Goal: Navigation & Orientation: Find specific page/section

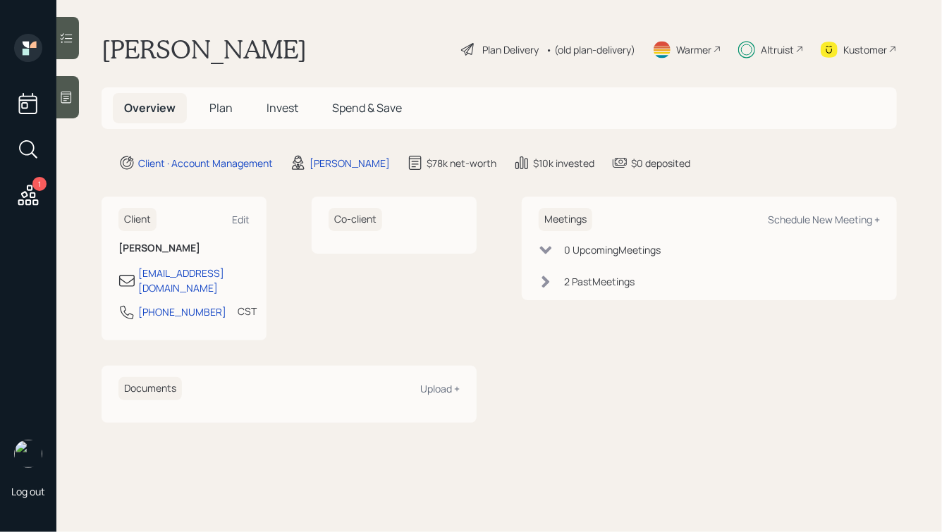
click at [714, 166] on div "Client · Account Management [PERSON_NAME] $78k net-worth $10k invested $0 depos…" at bounding box center [507, 162] width 778 height 17
click at [785, 44] on div "Altruist" at bounding box center [777, 49] width 33 height 15
click at [761, 46] on div "Altruist" at bounding box center [777, 49] width 33 height 15
